Goal: Browse casually: Explore the website without a specific task or goal

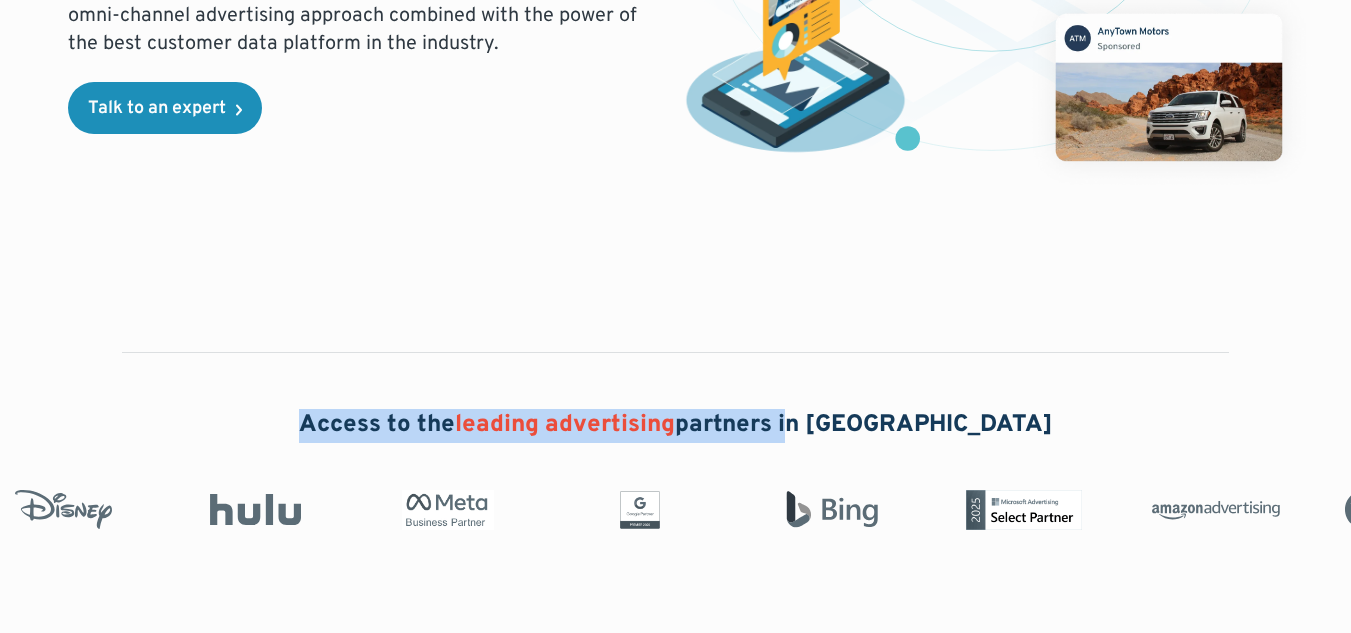
click at [825, 399] on div "Access to the leading advertising partners in [GEOGRAPHIC_DATA]" at bounding box center [675, 465] width 1351 height 387
click at [726, 361] on div "Access to the leading advertising partners in [GEOGRAPHIC_DATA]" at bounding box center [675, 465] width 1351 height 387
click at [507, 374] on div "Access to the leading advertising partners in [GEOGRAPHIC_DATA]" at bounding box center [675, 465] width 1351 height 387
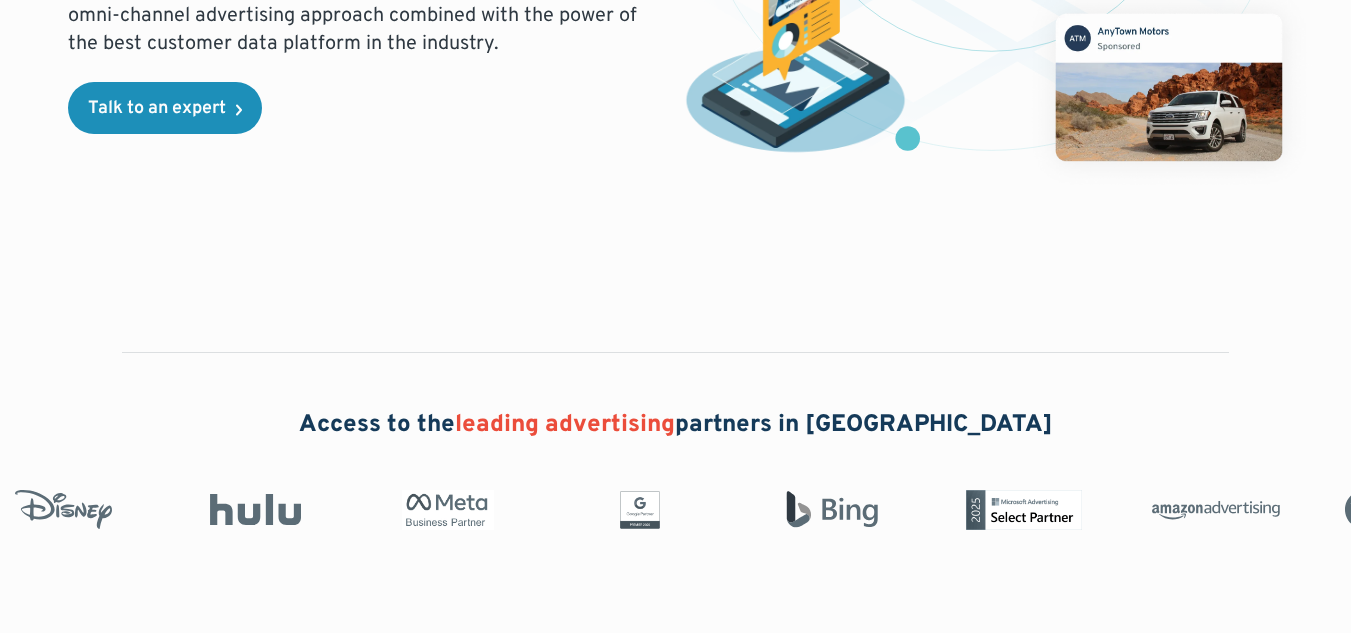
click at [506, 420] on span "leading advertising" at bounding box center [565, 425] width 220 height 30
click at [544, 416] on span "leading advertising" at bounding box center [565, 425] width 220 height 30
click at [675, 413] on span "leading advertising" at bounding box center [565, 425] width 220 height 30
click at [611, 389] on div "Access to the leading advertising partners in [GEOGRAPHIC_DATA]" at bounding box center [675, 465] width 1351 height 387
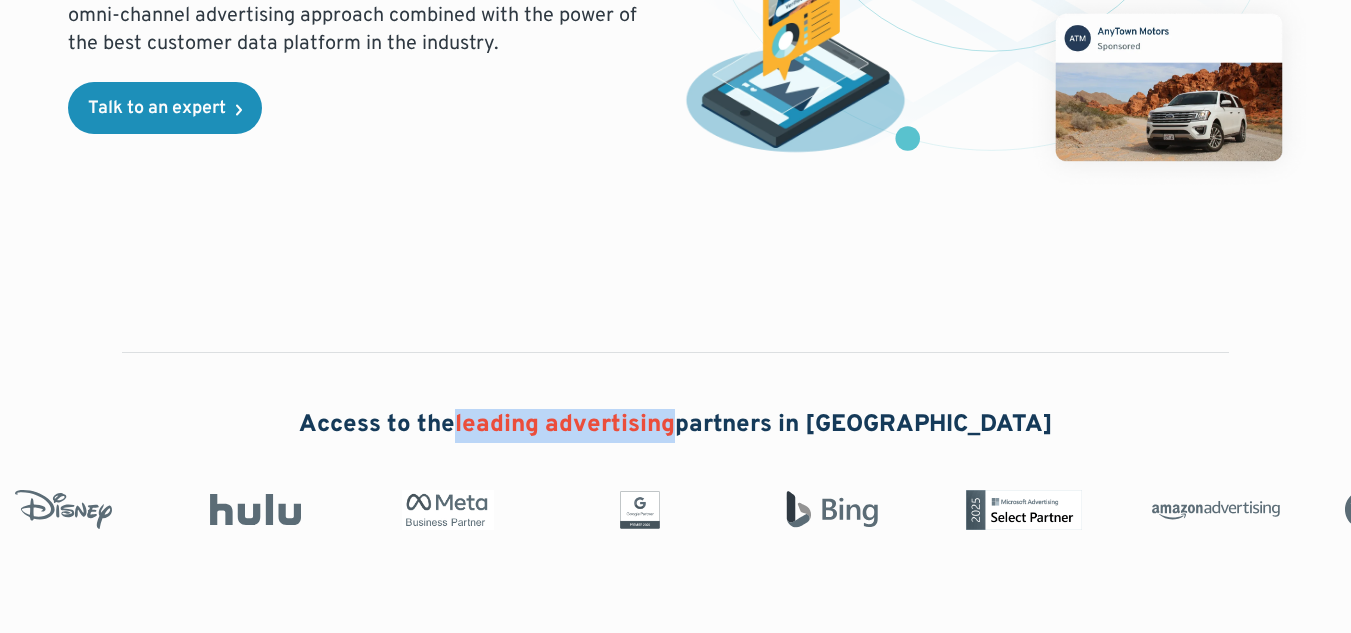
scroll to position [596, 0]
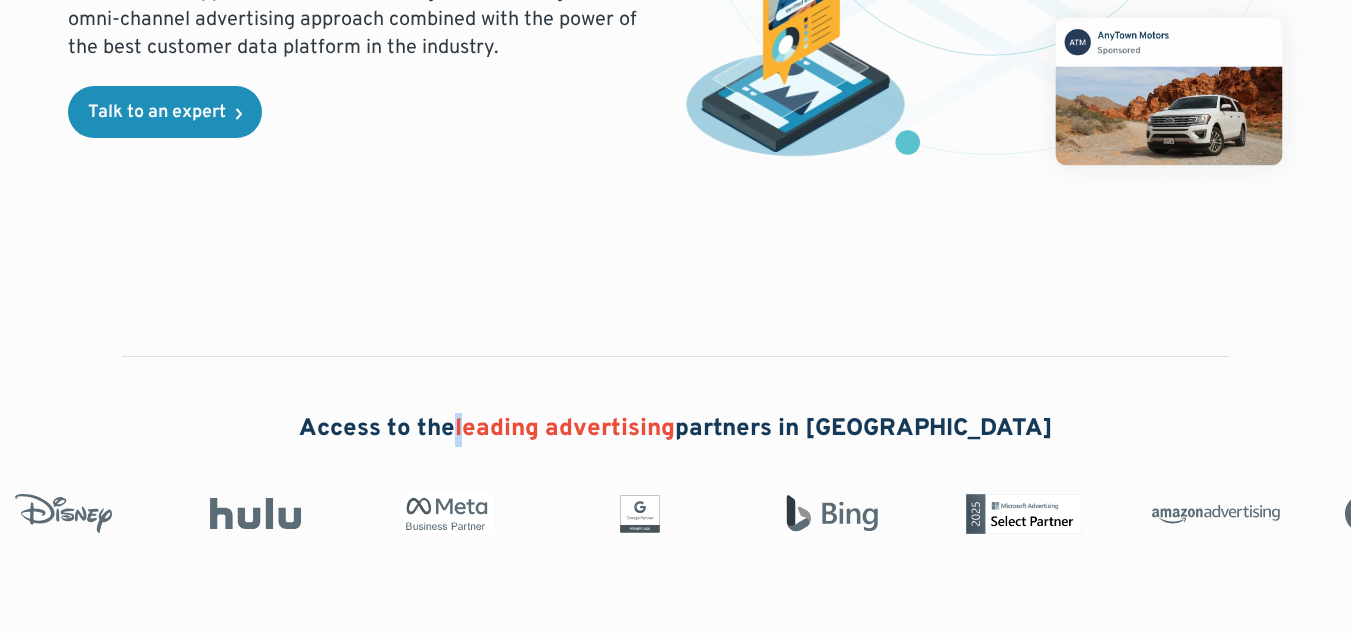
click at [501, 417] on h2 "Access to the leading advertising partners in [GEOGRAPHIC_DATA]" at bounding box center [676, 430] width 754 height 34
click at [594, 420] on span "leading advertising" at bounding box center [565, 429] width 220 height 30
drag, startPoint x: 512, startPoint y: 429, endPoint x: 545, endPoint y: 429, distance: 33.0
click at [545, 429] on span "leading advertising" at bounding box center [565, 429] width 220 height 30
click at [525, 429] on span "leading advertising" at bounding box center [565, 429] width 220 height 30
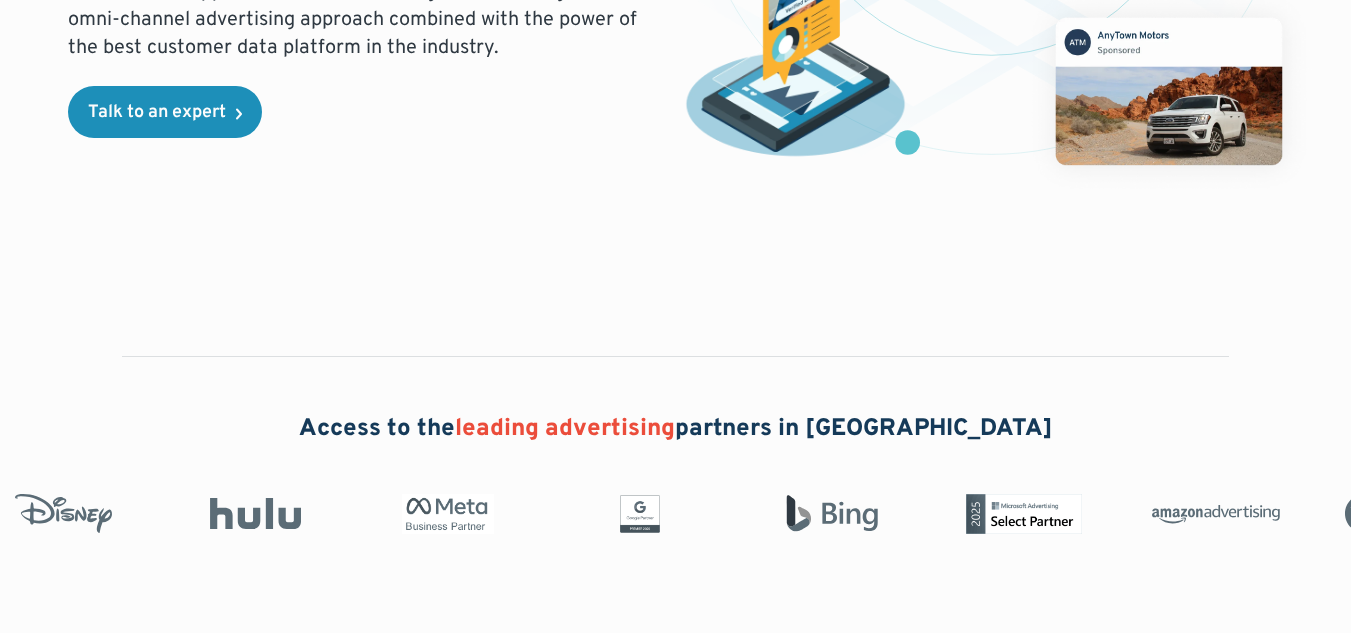
click at [537, 429] on span "leading advertising" at bounding box center [565, 429] width 220 height 30
click at [535, 425] on span "leading advertising" at bounding box center [565, 429] width 220 height 30
click at [533, 424] on span "leading advertising" at bounding box center [565, 429] width 220 height 30
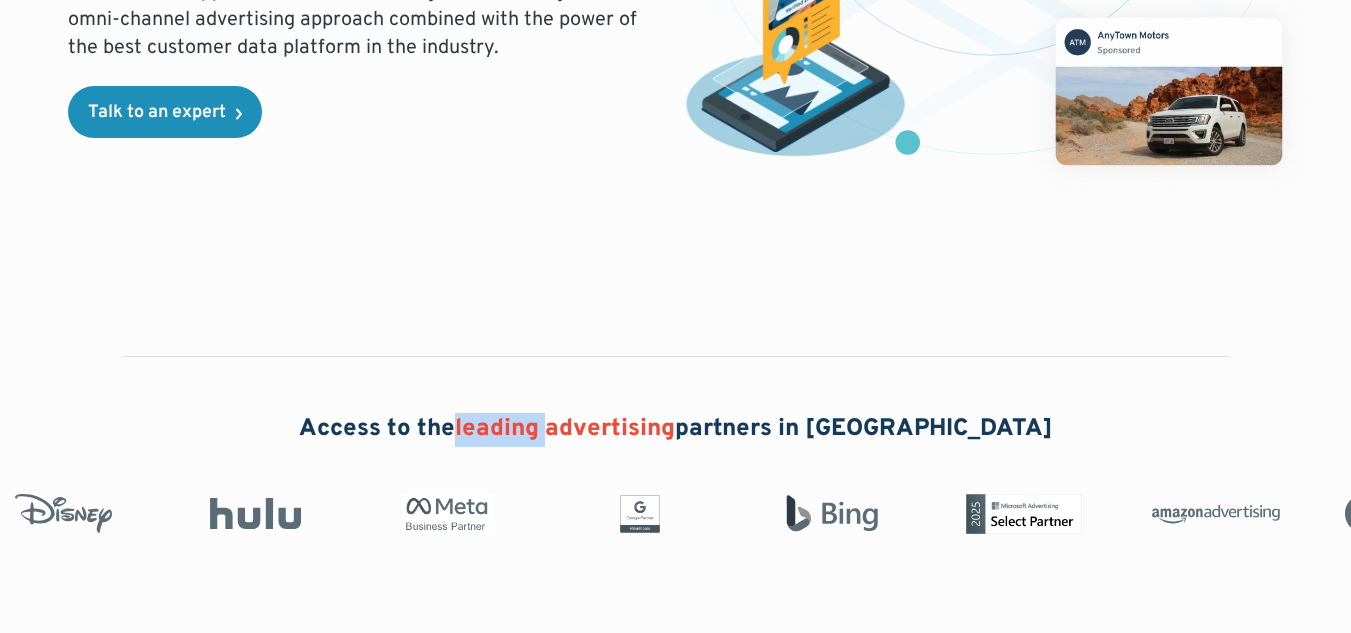
click at [533, 424] on span "leading advertising" at bounding box center [565, 429] width 220 height 30
click at [597, 414] on span "leading advertising" at bounding box center [565, 429] width 220 height 30
drag, startPoint x: 596, startPoint y: 427, endPoint x: 607, endPoint y: 430, distance: 11.4
click at [607, 430] on span "leading advertising" at bounding box center [565, 429] width 220 height 30
copy span "d"
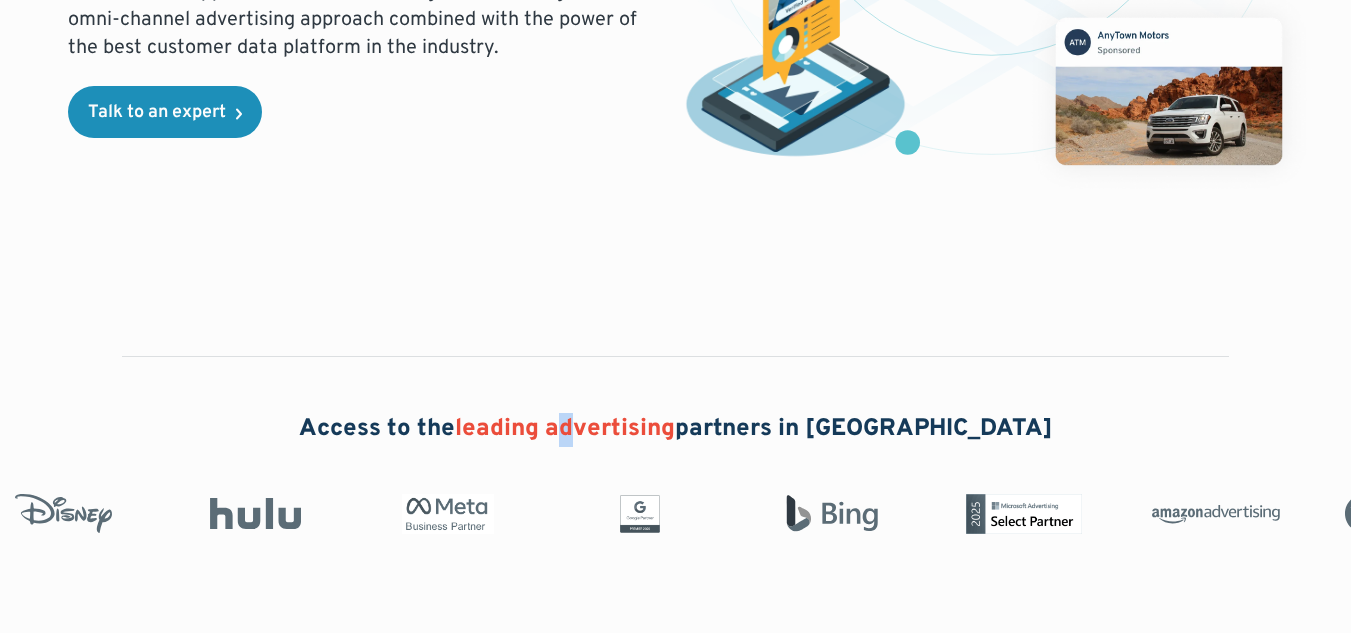
scroll to position [577, 0]
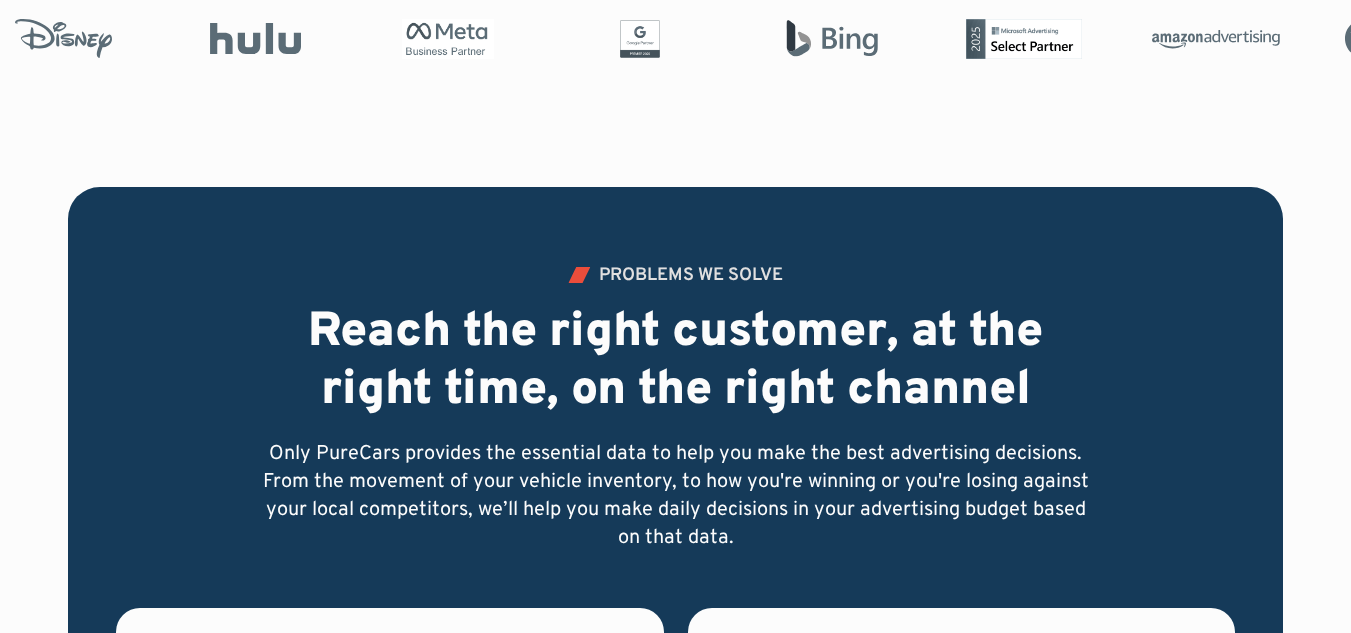
scroll to position [1277, 0]
